Goal: Information Seeking & Learning: Find specific fact

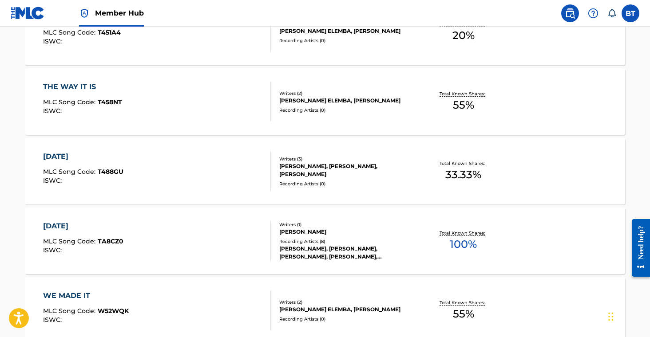
scroll to position [1565, 0]
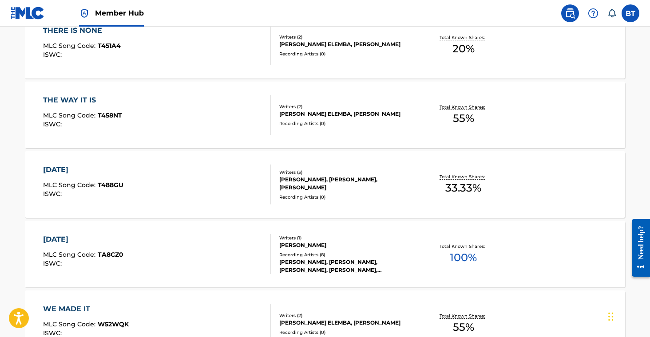
click at [349, 195] on div "Recording Artists ( 0 )" at bounding box center [346, 197] width 134 height 7
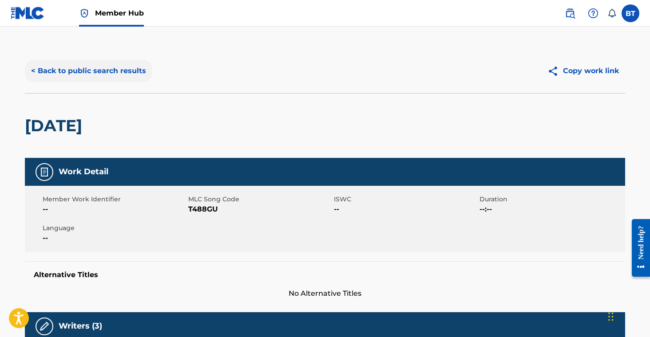
click at [69, 68] on button "< Back to public search results" at bounding box center [88, 71] width 127 height 22
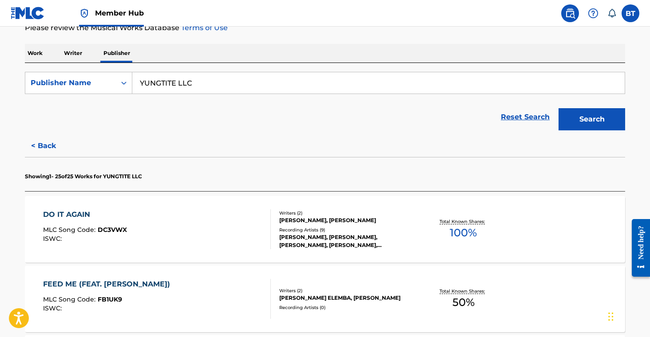
scroll to position [128, 0]
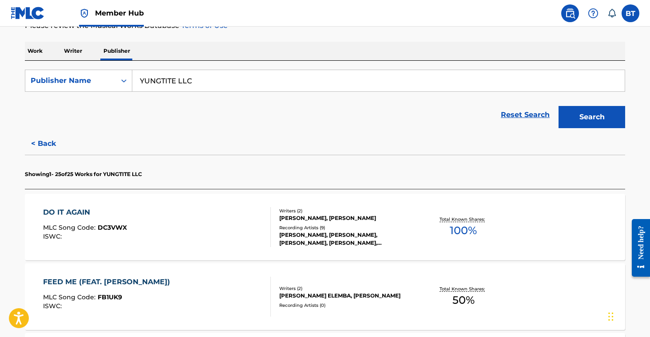
click at [359, 273] on div "FEED ME (FEAT. [PERSON_NAME]) MLC Song Code : FB1UK9 ISWC : Writers ( 2 ) [PERS…" at bounding box center [325, 297] width 600 height 67
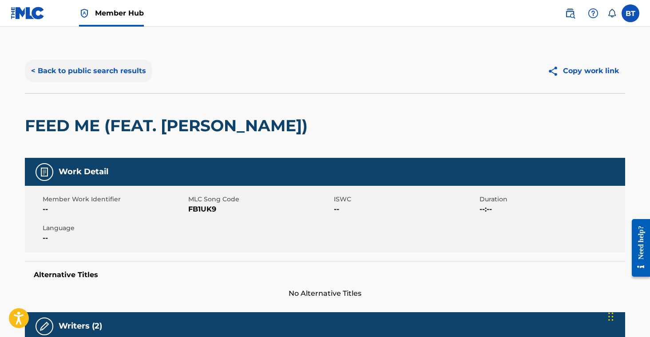
click at [69, 66] on button "< Back to public search results" at bounding box center [88, 71] width 127 height 22
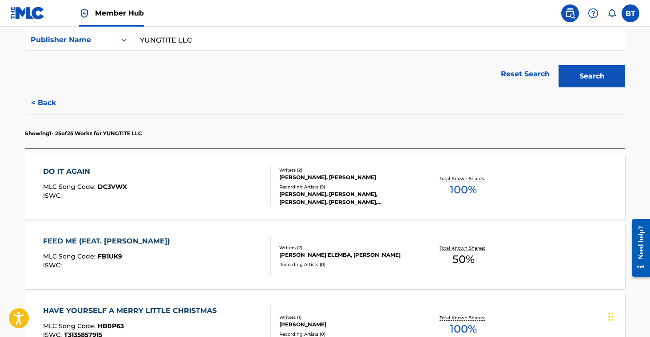
scroll to position [180, 0]
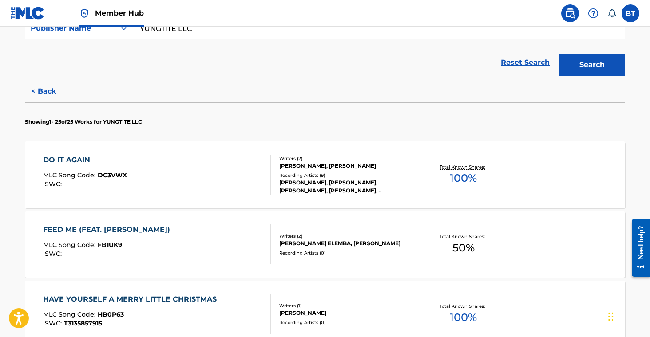
click at [349, 224] on div "FEED ME (FEAT. [PERSON_NAME]) MLC Song Code : FB1UK9 ISWC : Writers ( 2 ) [PERS…" at bounding box center [325, 244] width 600 height 67
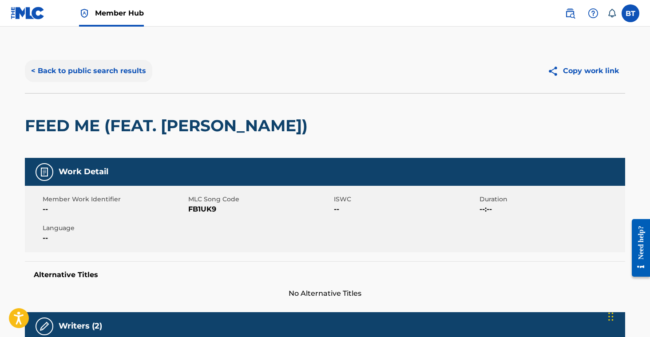
click at [86, 76] on button "< Back to public search results" at bounding box center [88, 71] width 127 height 22
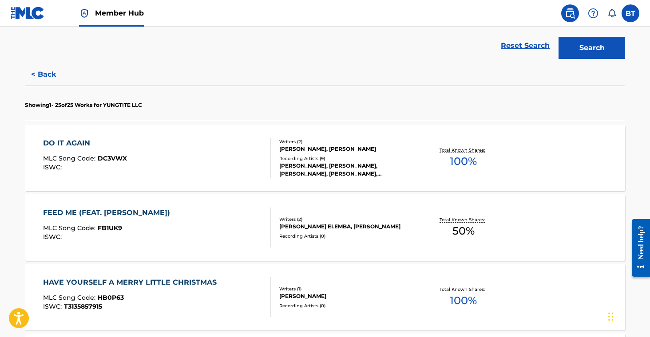
scroll to position [199, 0]
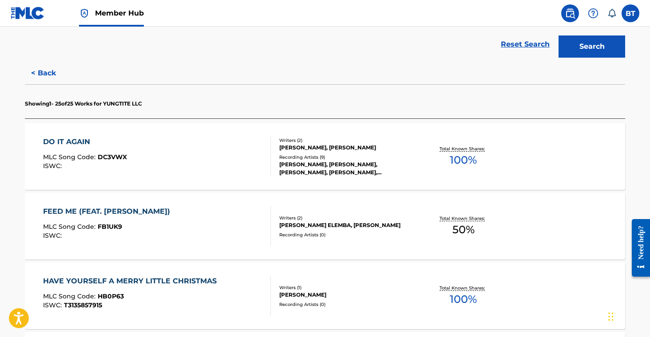
click at [330, 285] on div "Writers ( 1 )" at bounding box center [346, 288] width 134 height 7
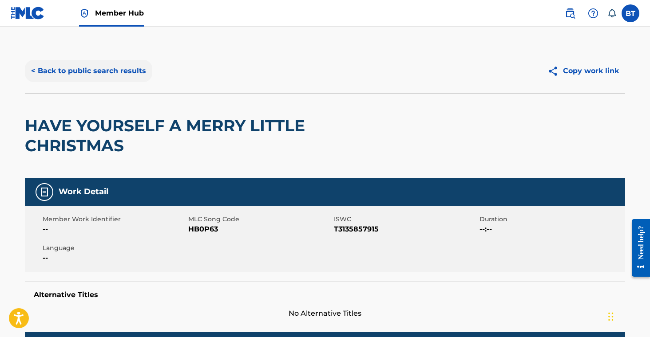
click at [88, 63] on button "< Back to public search results" at bounding box center [88, 71] width 127 height 22
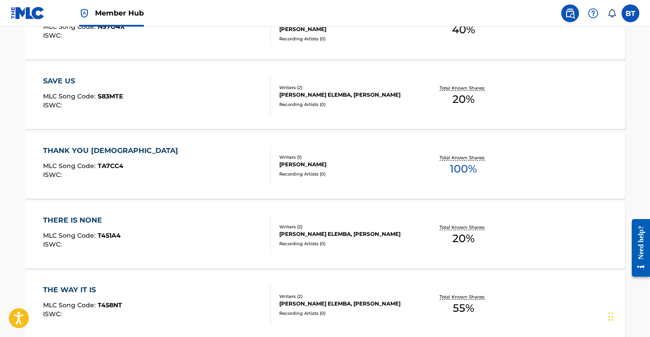
scroll to position [1373, 0]
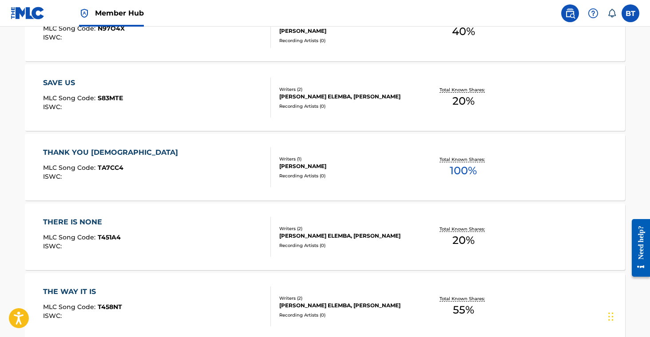
click at [365, 166] on div "[PERSON_NAME]" at bounding box center [346, 167] width 134 height 8
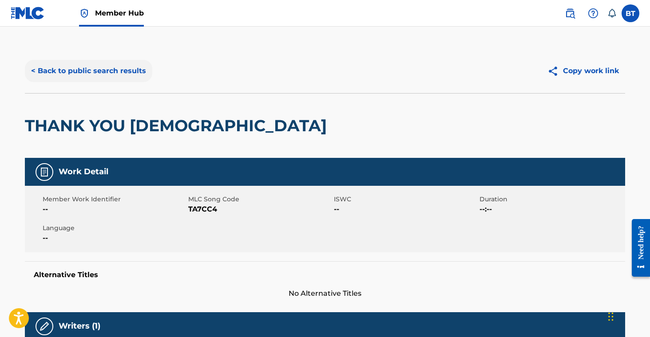
click at [66, 71] on button "< Back to public search results" at bounding box center [88, 71] width 127 height 22
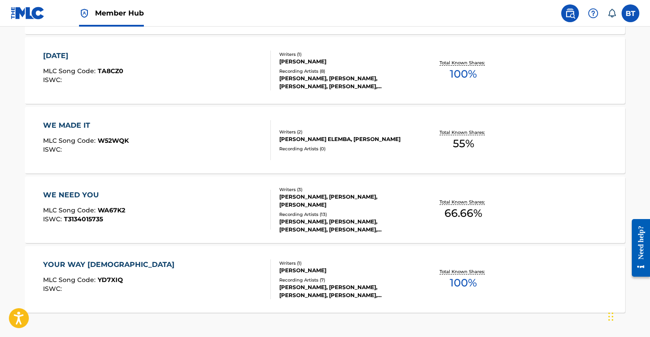
scroll to position [1827, 0]
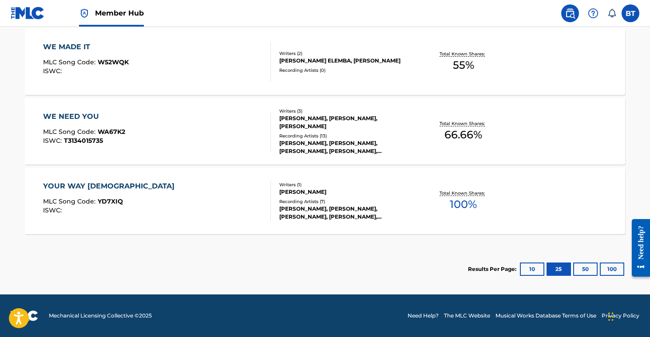
click at [318, 194] on div "[PERSON_NAME]" at bounding box center [346, 192] width 134 height 8
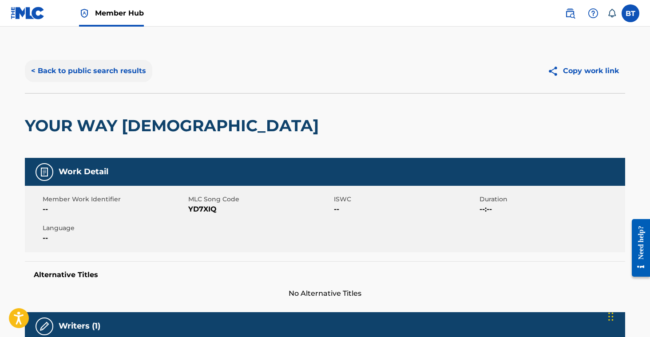
click at [101, 69] on button "< Back to public search results" at bounding box center [88, 71] width 127 height 22
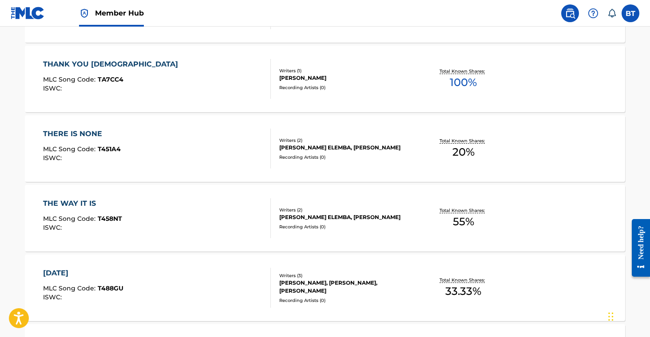
click at [290, 144] on div "[PERSON_NAME] ELEMBA, [PERSON_NAME]" at bounding box center [346, 148] width 134 height 8
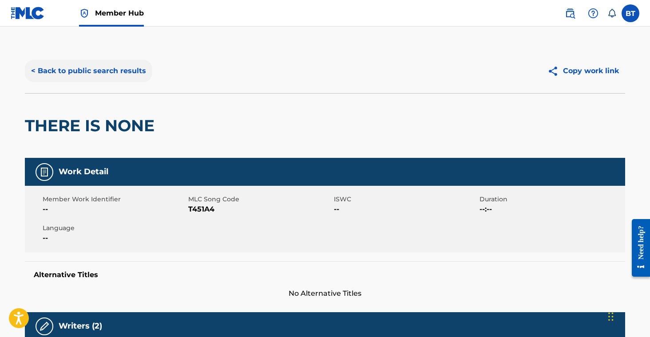
click at [115, 68] on button "< Back to public search results" at bounding box center [88, 71] width 127 height 22
